Goal: Information Seeking & Learning: Learn about a topic

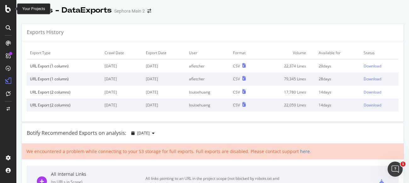
click at [4, 9] on div at bounding box center [8, 9] width 15 height 8
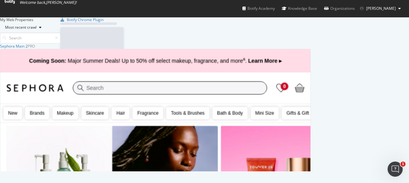
scroll to position [128, 311]
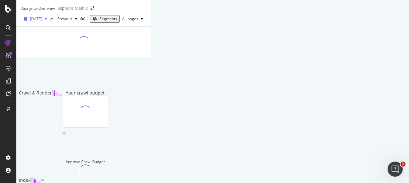
click at [47, 21] on icon "button" at bounding box center [46, 19] width 3 height 4
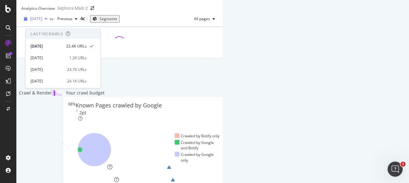
click at [47, 21] on icon "button" at bounding box center [46, 19] width 3 height 4
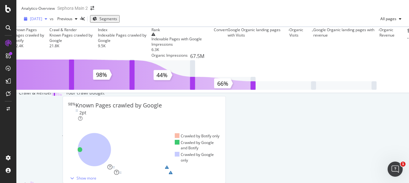
click at [50, 24] on div "2025 Sep. 4th" at bounding box center [35, 18] width 28 height 9
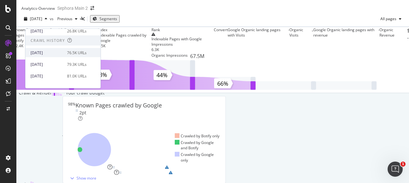
scroll to position [120, 0]
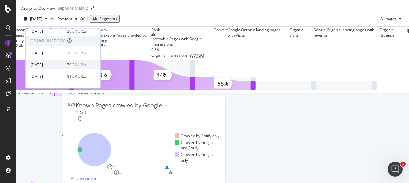
click at [49, 64] on div "[DATE]" at bounding box center [47, 65] width 33 height 6
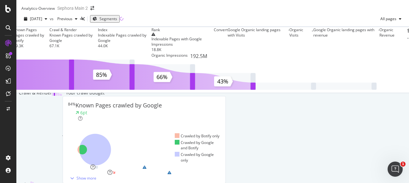
scroll to position [257, 0]
click at [70, 177] on icon "button" at bounding box center [72, 179] width 4 height 4
click at [161, 170] on div "Bot Discovery Time 58% Pages Crawled Quickly Target: above 80%" at bounding box center [145, 172] width 159 height 5
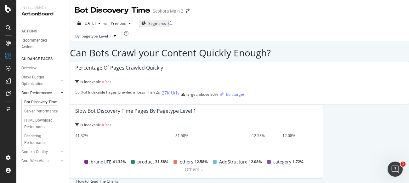
scroll to position [30, 0]
click at [176, 133] on div "41.32%" at bounding box center [125, 135] width 100 height 5
click at [252, 133] on div "31.58%" at bounding box center [214, 135] width 77 height 5
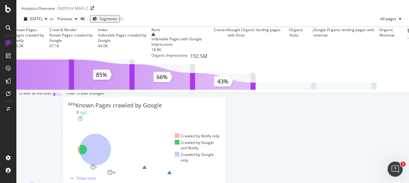
scroll to position [188, 0]
click at [209, 165] on div "Sitemaps 48% Pages in Sitemaps Target: above 95%" at bounding box center [144, 167] width 157 height 5
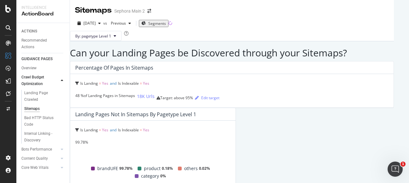
click at [230, 140] on div "99.78%" at bounding box center [152, 142] width 155 height 5
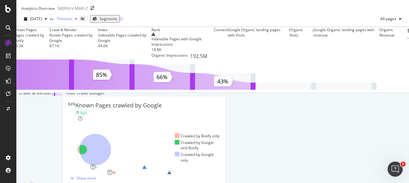
click at [78, 21] on icon "button" at bounding box center [76, 19] width 3 height 4
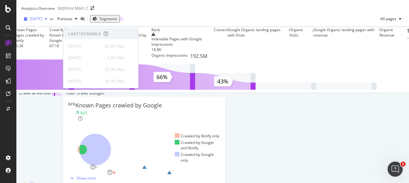
click at [47, 21] on icon "button" at bounding box center [46, 19] width 3 height 4
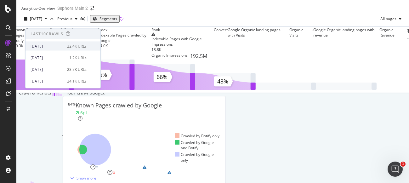
click at [50, 47] on div "2025 Sep. 4th" at bounding box center [47, 46] width 33 height 6
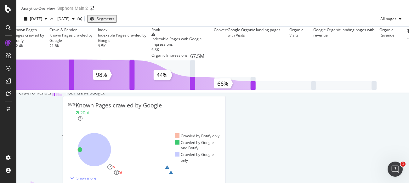
scroll to position [209, 0]
click at [223, 165] on div "Bot Discovery Time 0% Pages Crawled Quickly Target: above 80%" at bounding box center [144, 167] width 157 height 5
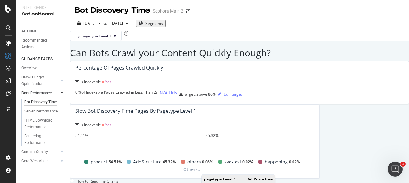
scroll to position [14, 0]
click at [314, 133] on div "45.32%" at bounding box center [260, 135] width 108 height 5
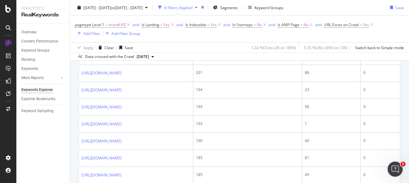
scroll to position [228, 0]
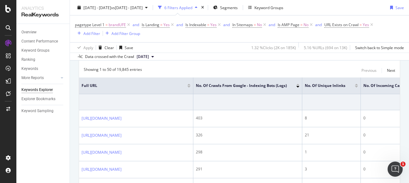
scroll to position [99, 0]
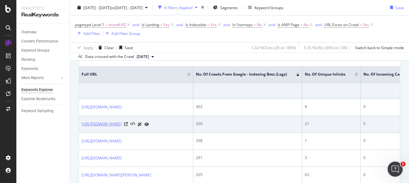
drag, startPoint x: 170, startPoint y: 124, endPoint x: 126, endPoint y: 126, distance: 43.6
click at [126, 126] on div "[URL][DOMAIN_NAME]" at bounding box center [136, 124] width 109 height 7
copy link "/brand/kayali/fragrance"
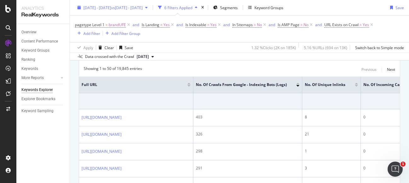
scroll to position [53, 0]
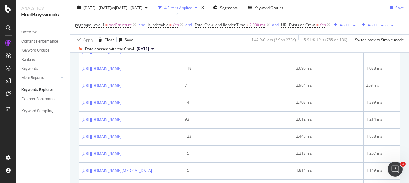
scroll to position [349, 0]
